Goal: Information Seeking & Learning: Learn about a topic

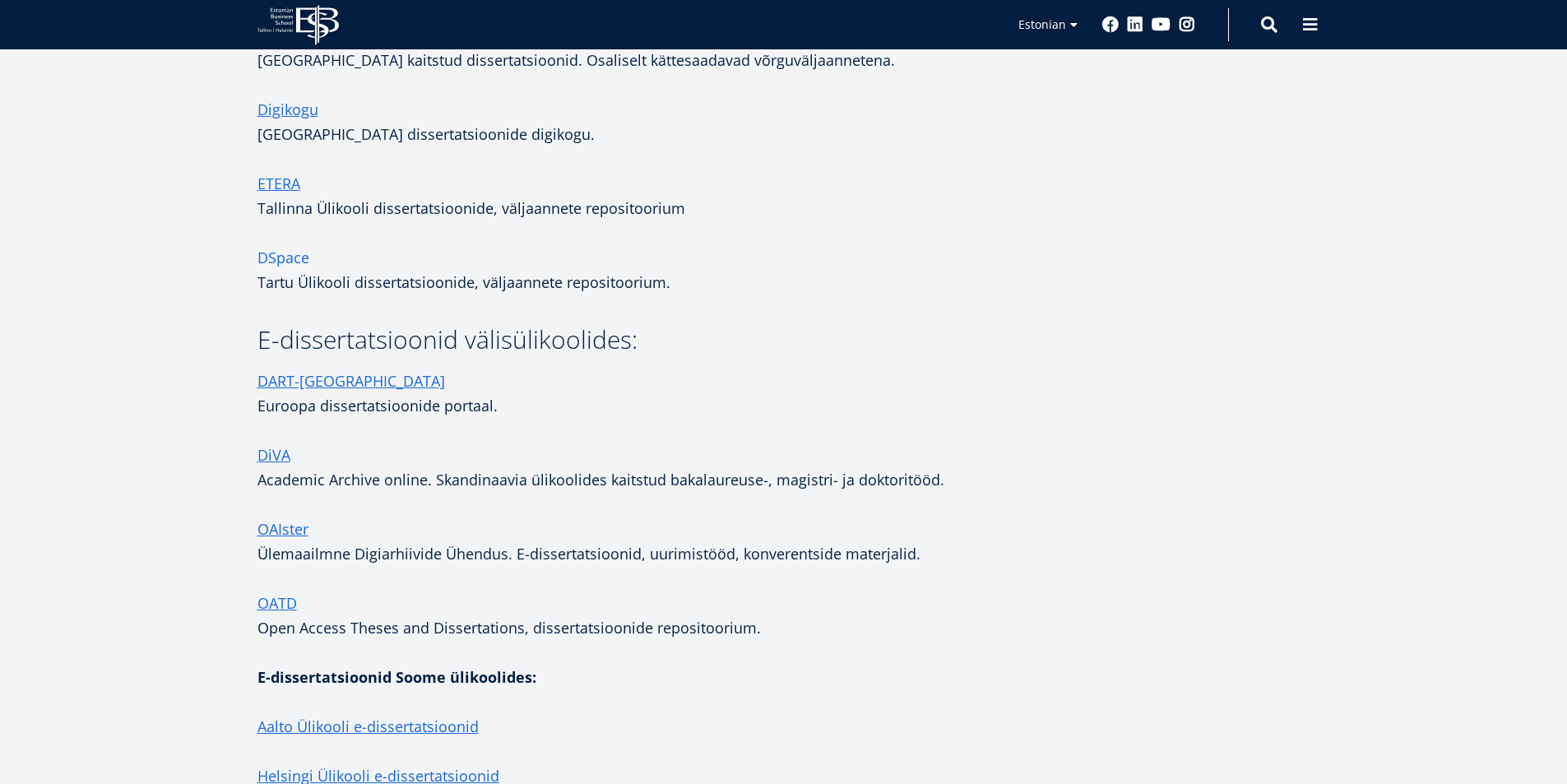
scroll to position [2796, 0]
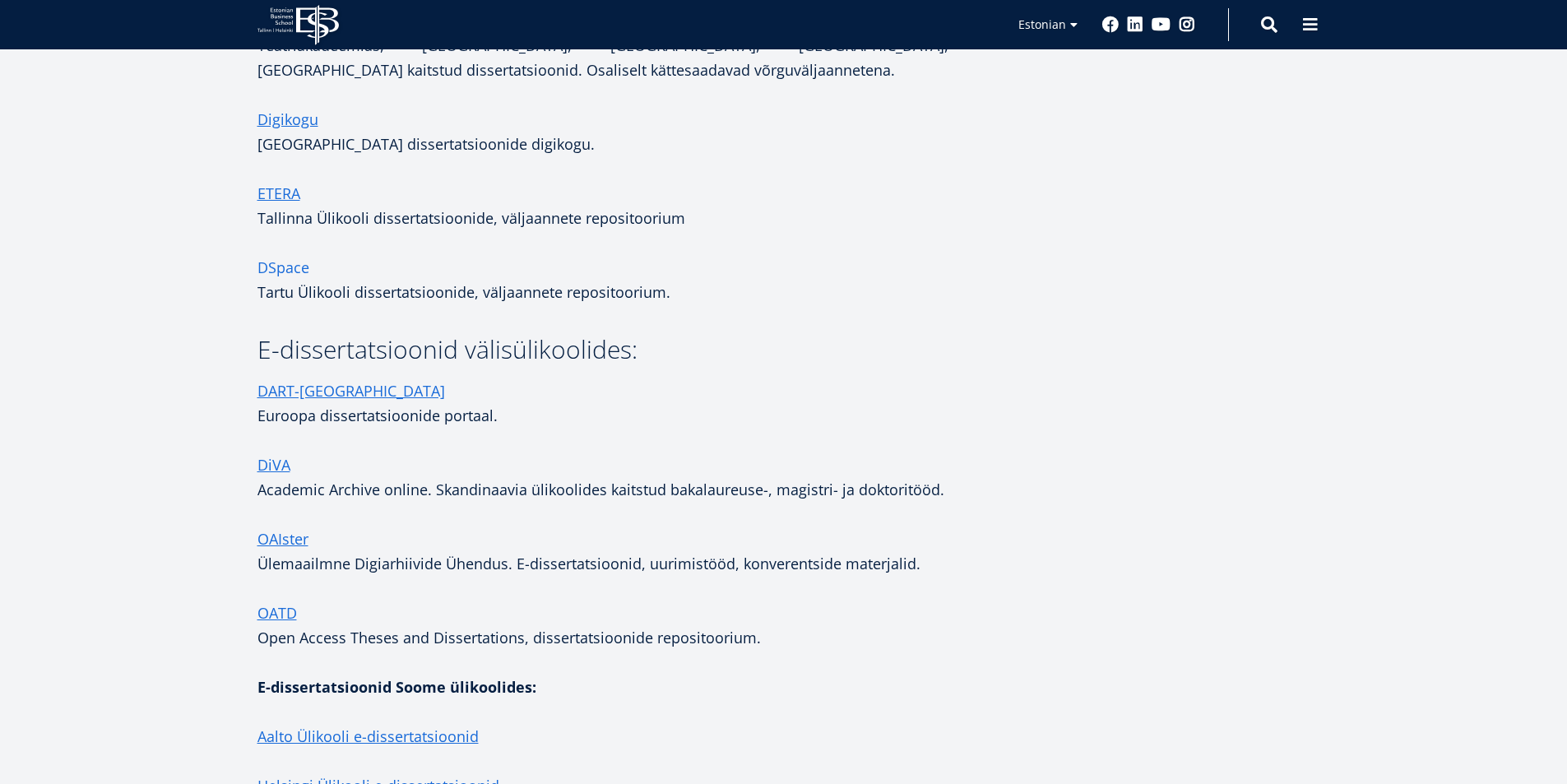
click at [272, 261] on link "DSpace" at bounding box center [283, 267] width 52 height 25
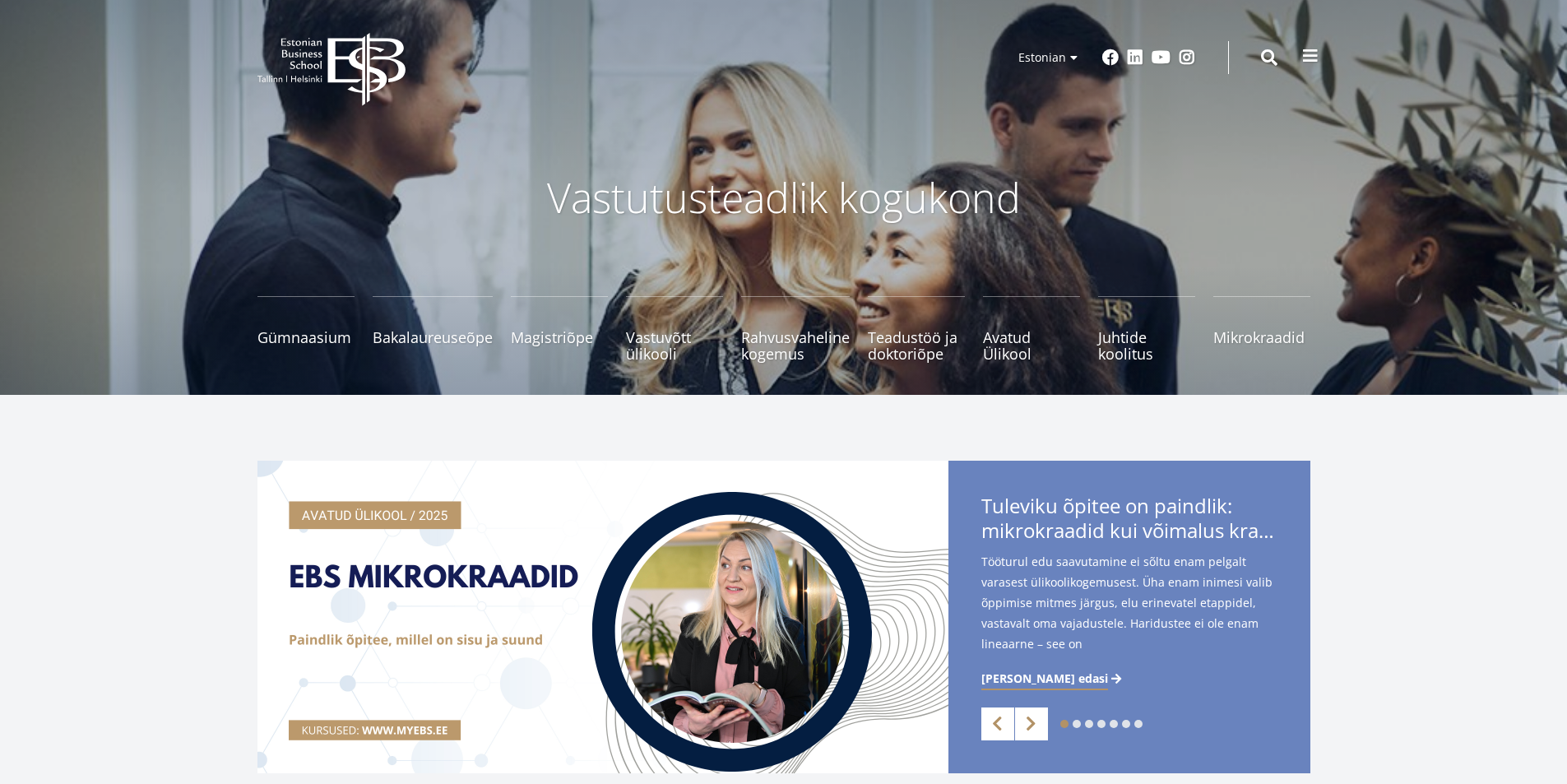
click at [1308, 51] on span at bounding box center [1310, 56] width 16 height 16
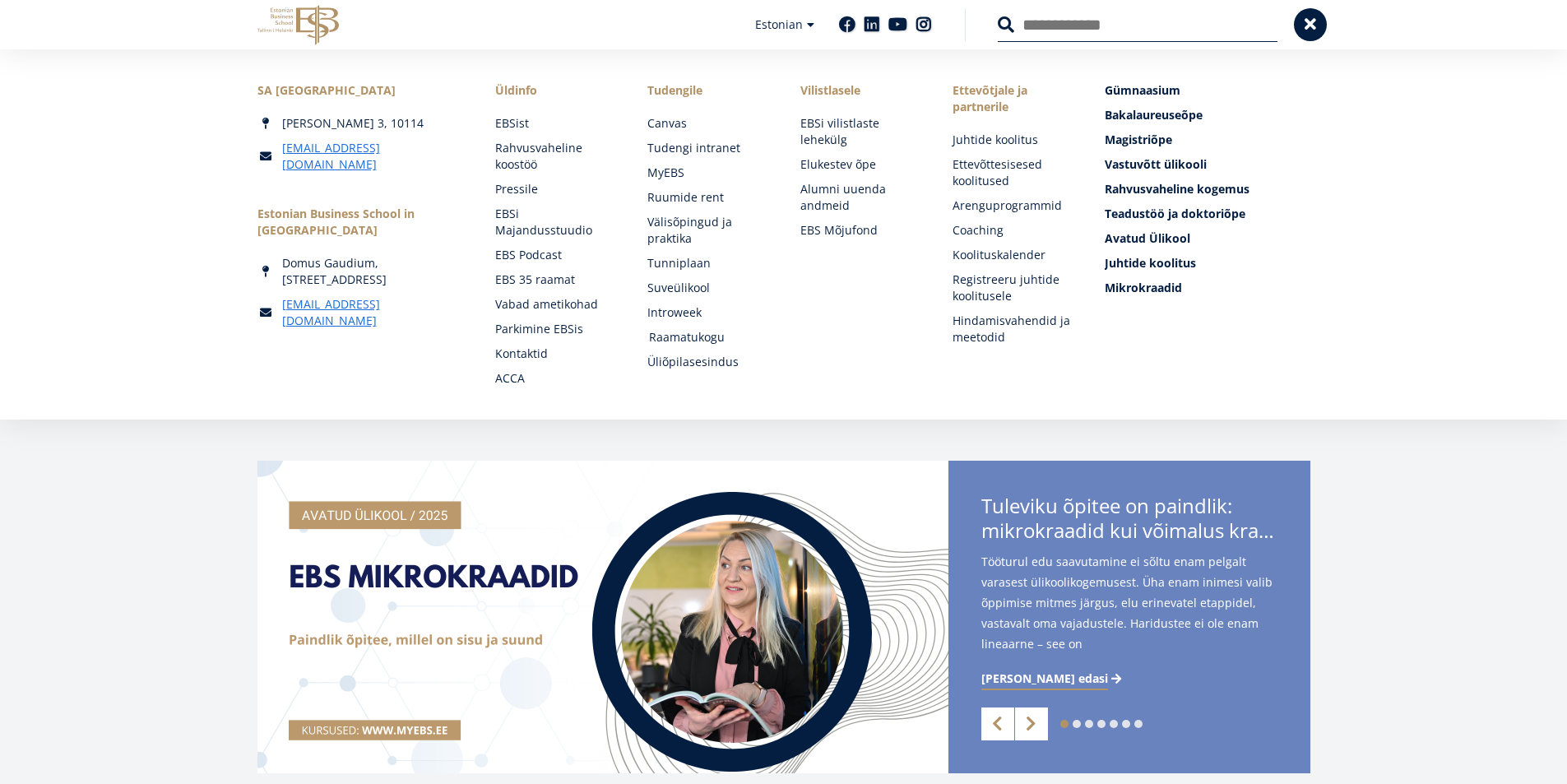
click at [710, 337] on link "Raamatukogu" at bounding box center [709, 337] width 119 height 16
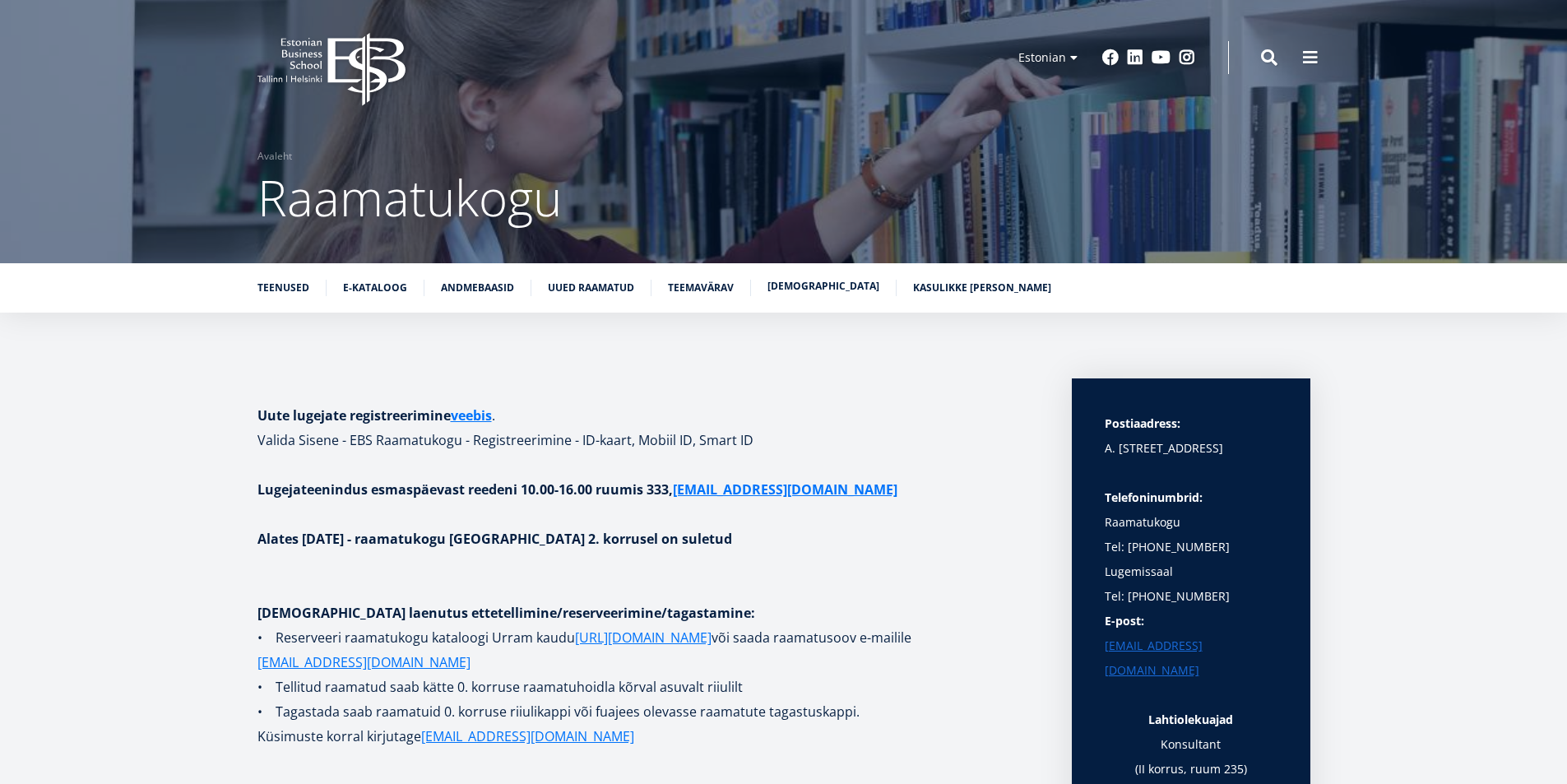
click at [825, 287] on link "Raamatunäitused" at bounding box center [824, 286] width 112 height 16
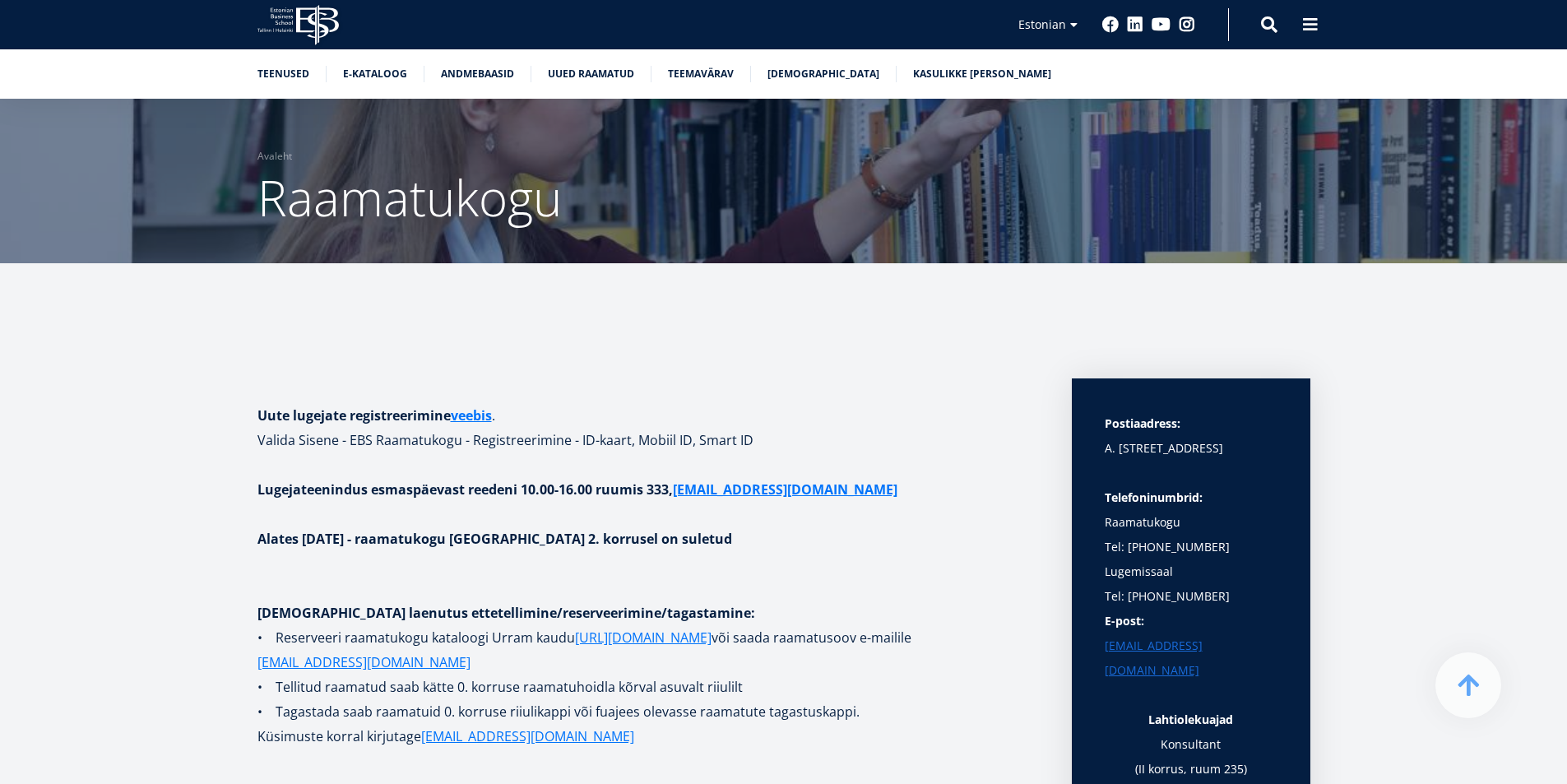
scroll to position [6607, 0]
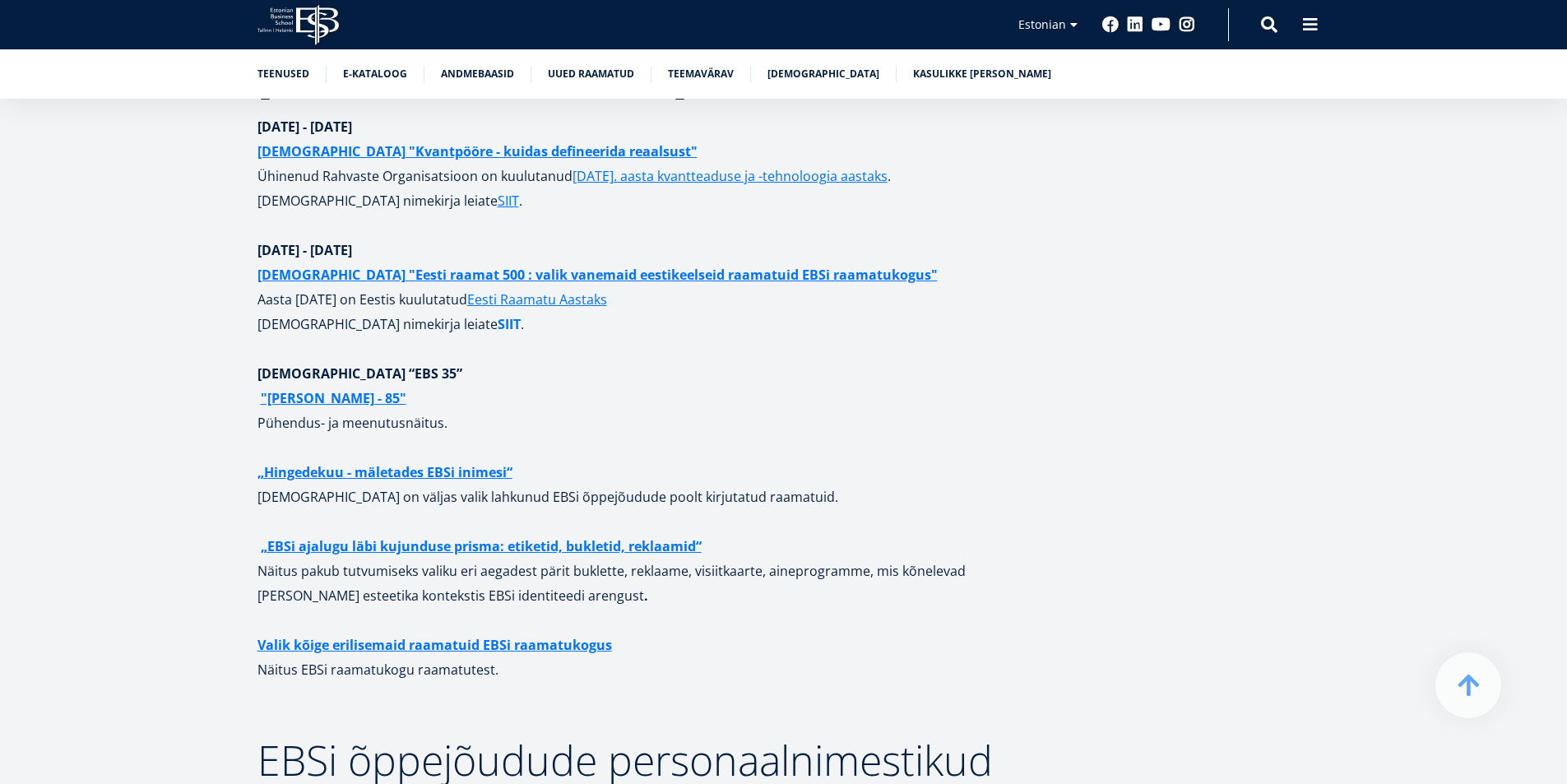
click at [497, 312] on link "SIIT" at bounding box center [509, 324] width 23 height 25
